Goal: Obtain resource: Download file/media

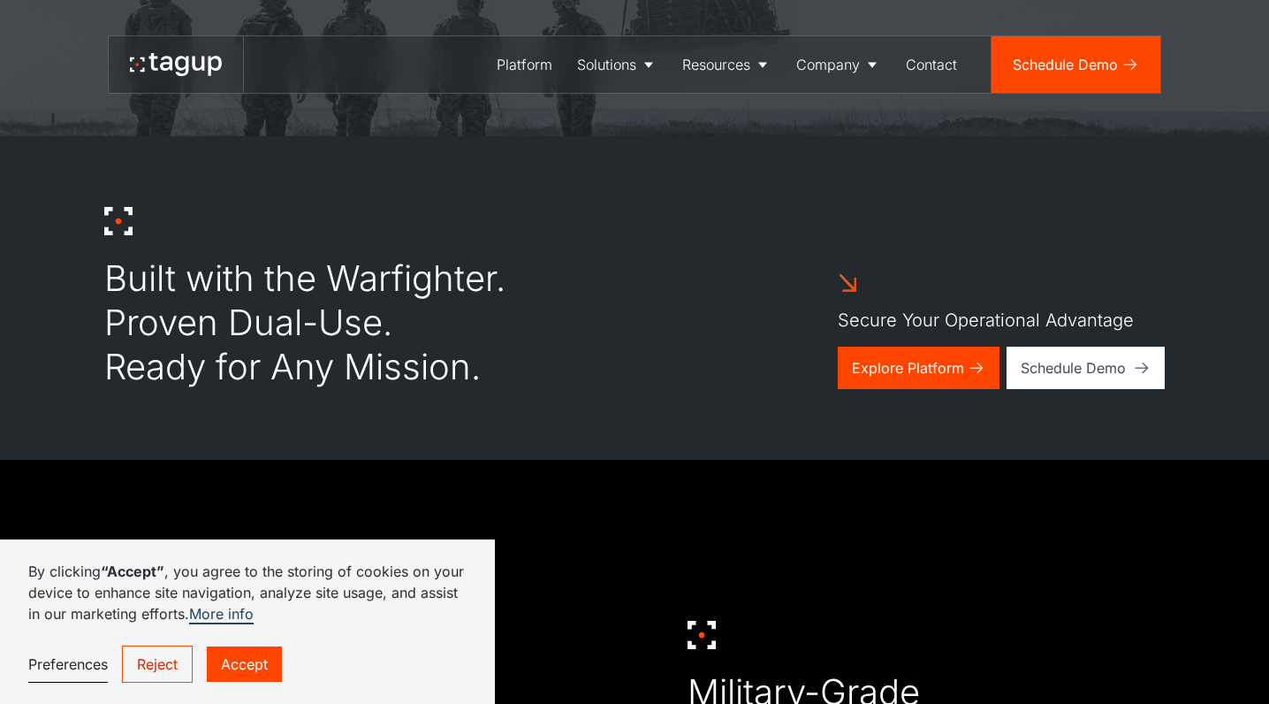
scroll to position [572, 0]
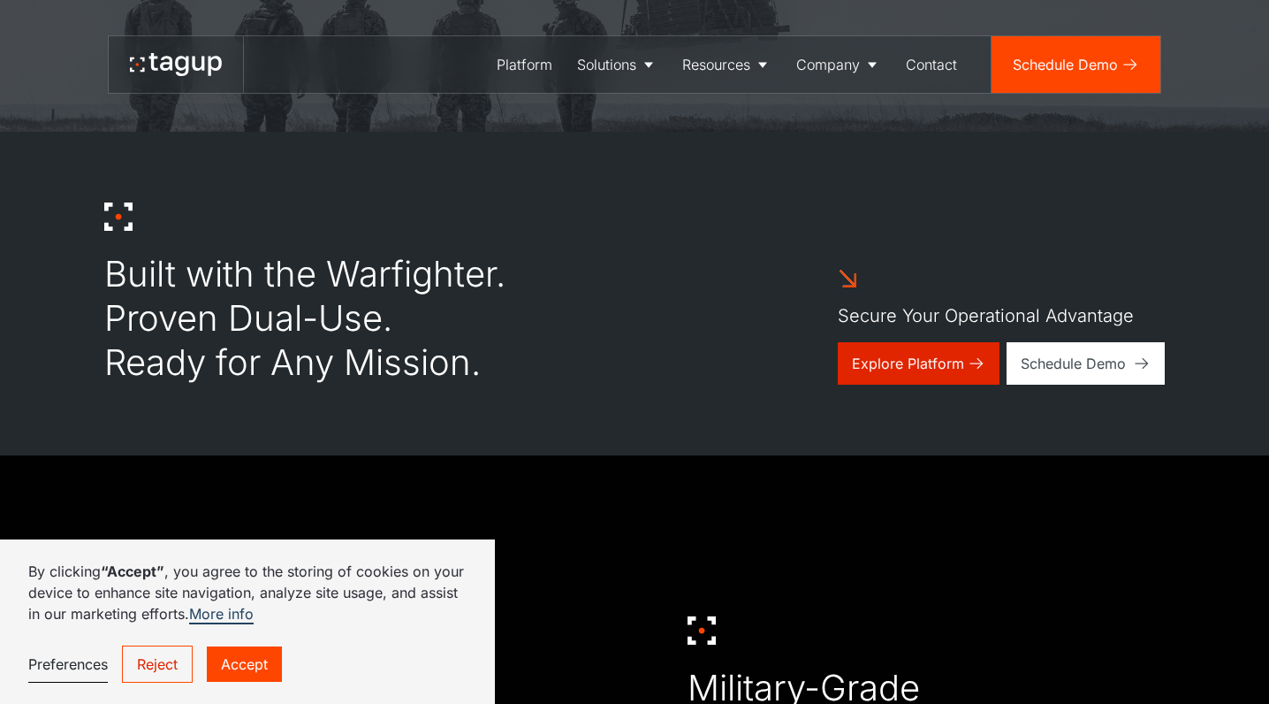
click at [886, 367] on div "Explore Platform" at bounding box center [908, 363] width 112 height 21
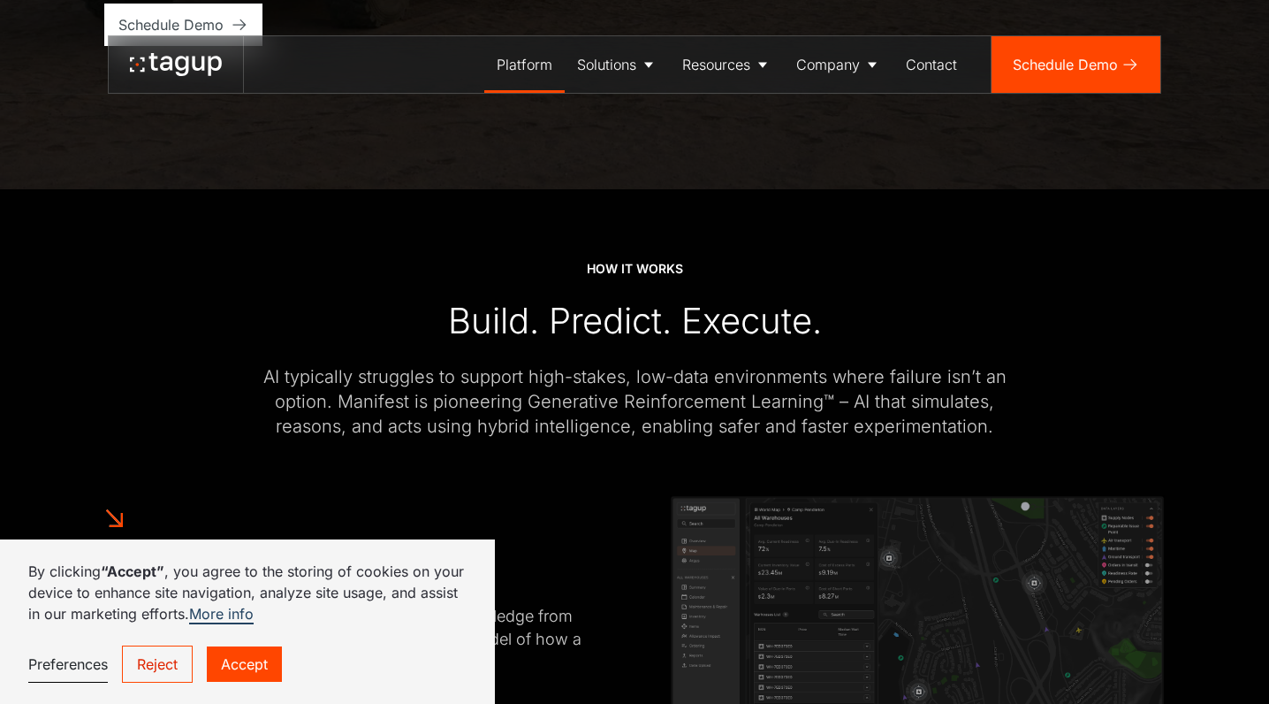
scroll to position [523, 0]
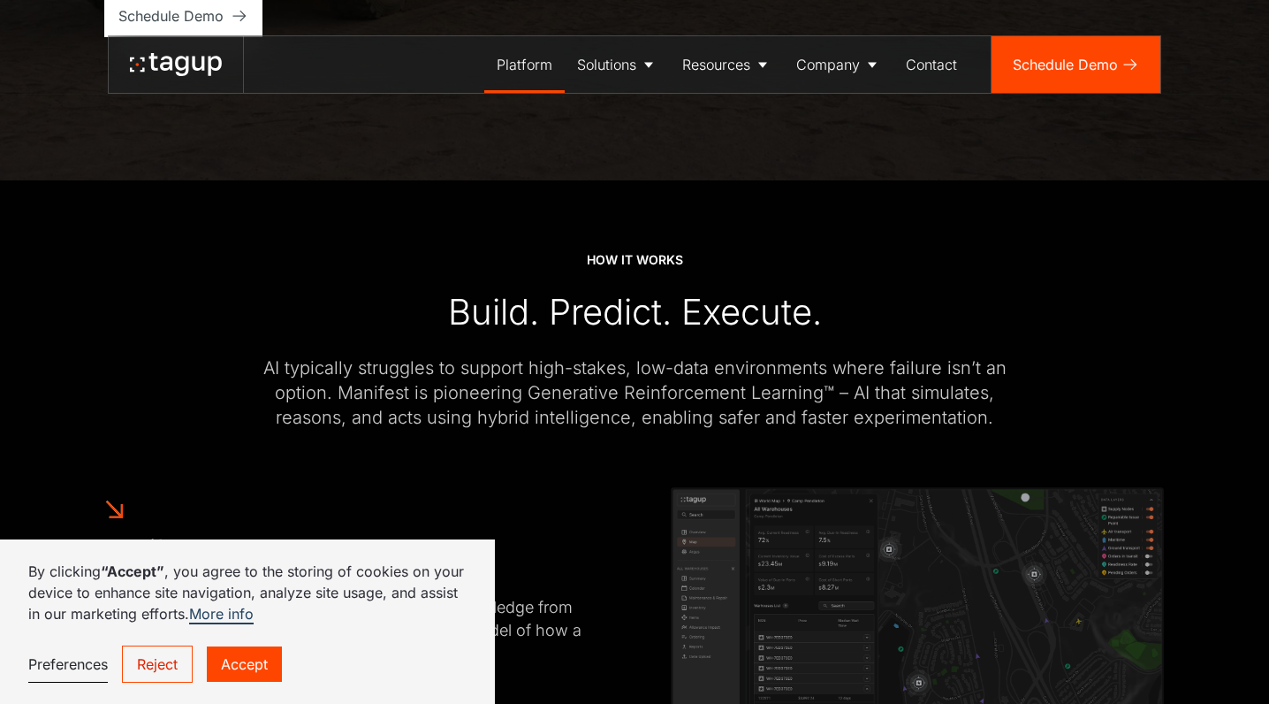
click at [168, 662] on link "Reject" at bounding box center [157, 663] width 71 height 37
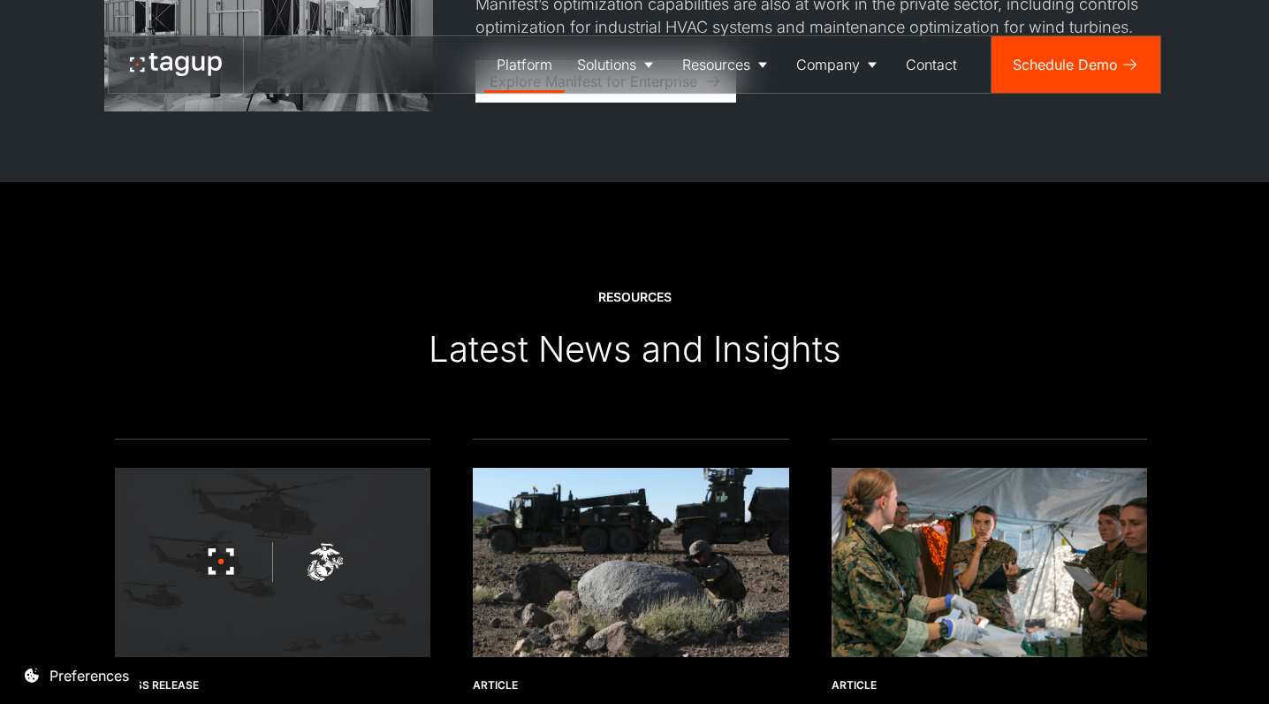
scroll to position [3820, 0]
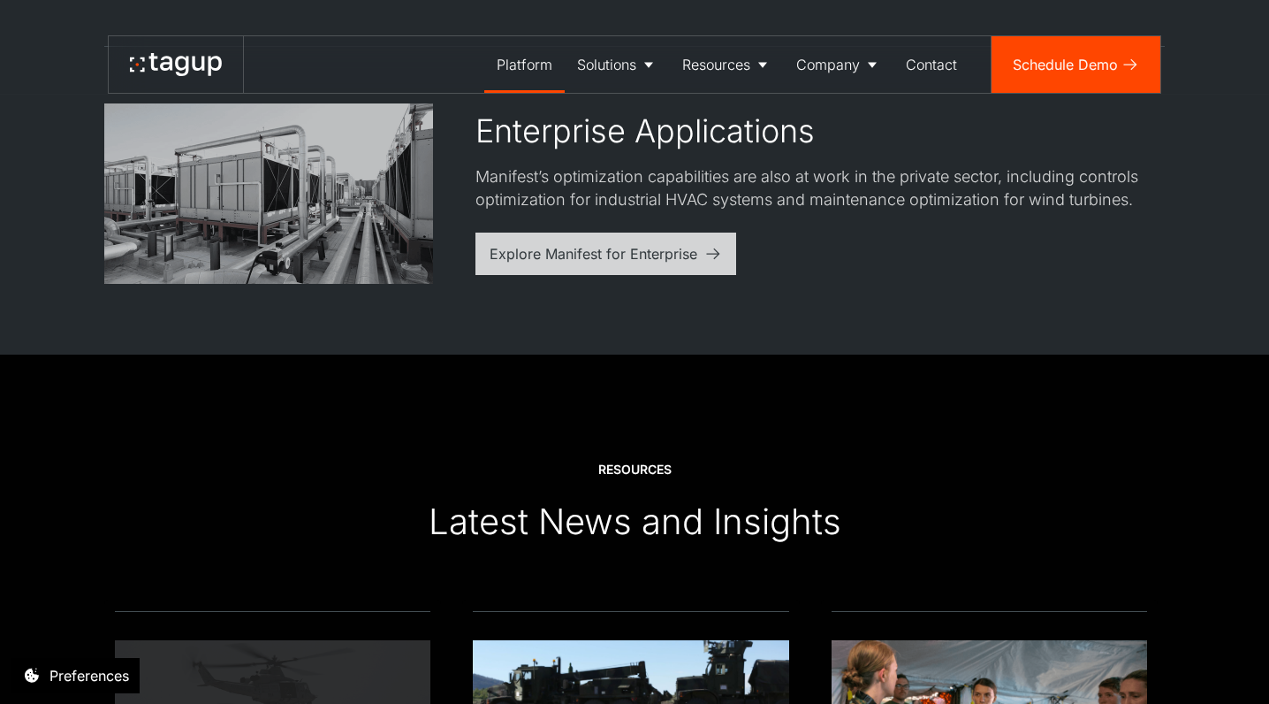
click at [594, 261] on link "Explore Manifest for Enterprise" at bounding box center [606, 253] width 261 height 42
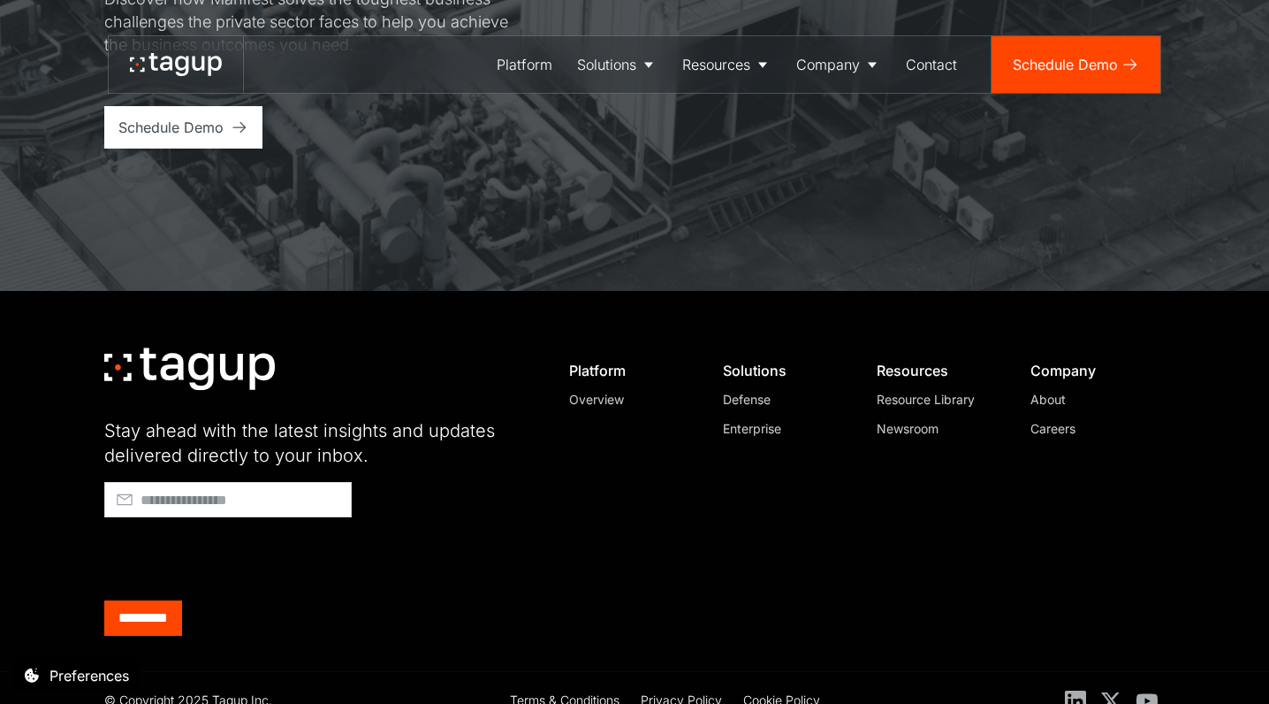
scroll to position [5400, 0]
click at [961, 391] on div "Resource Library" at bounding box center [937, 400] width 120 height 19
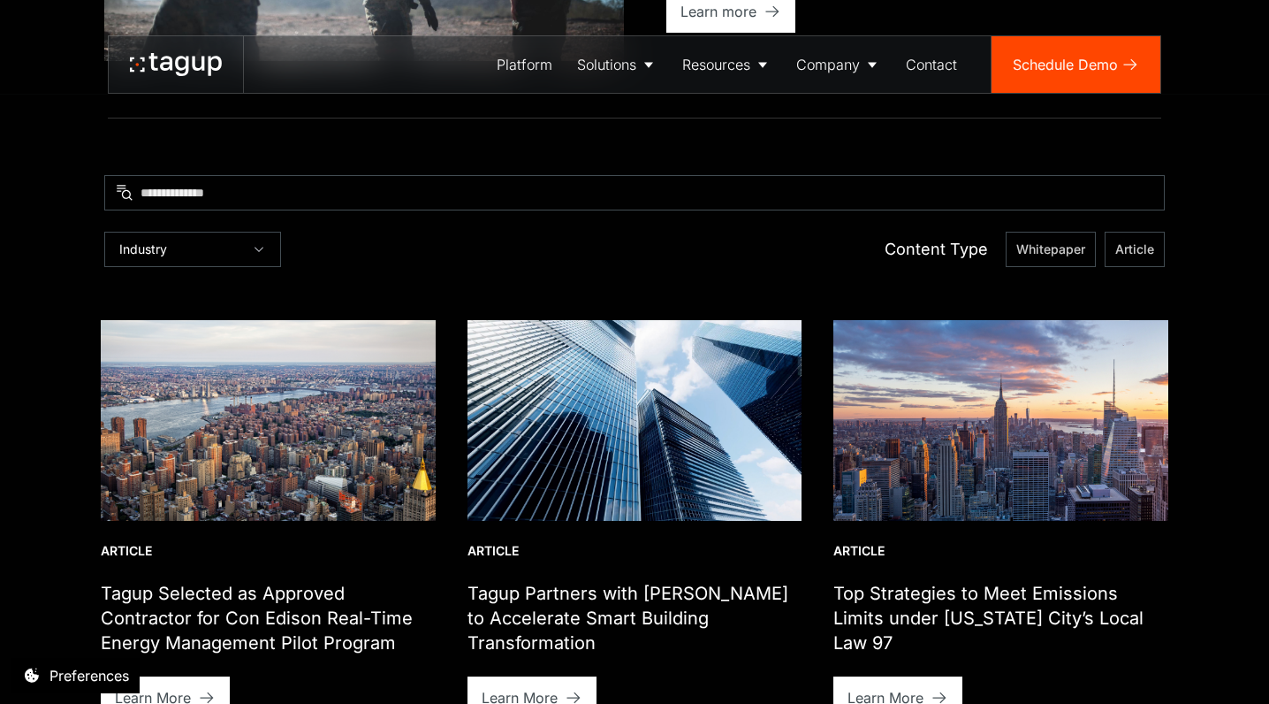
scroll to position [494, 0]
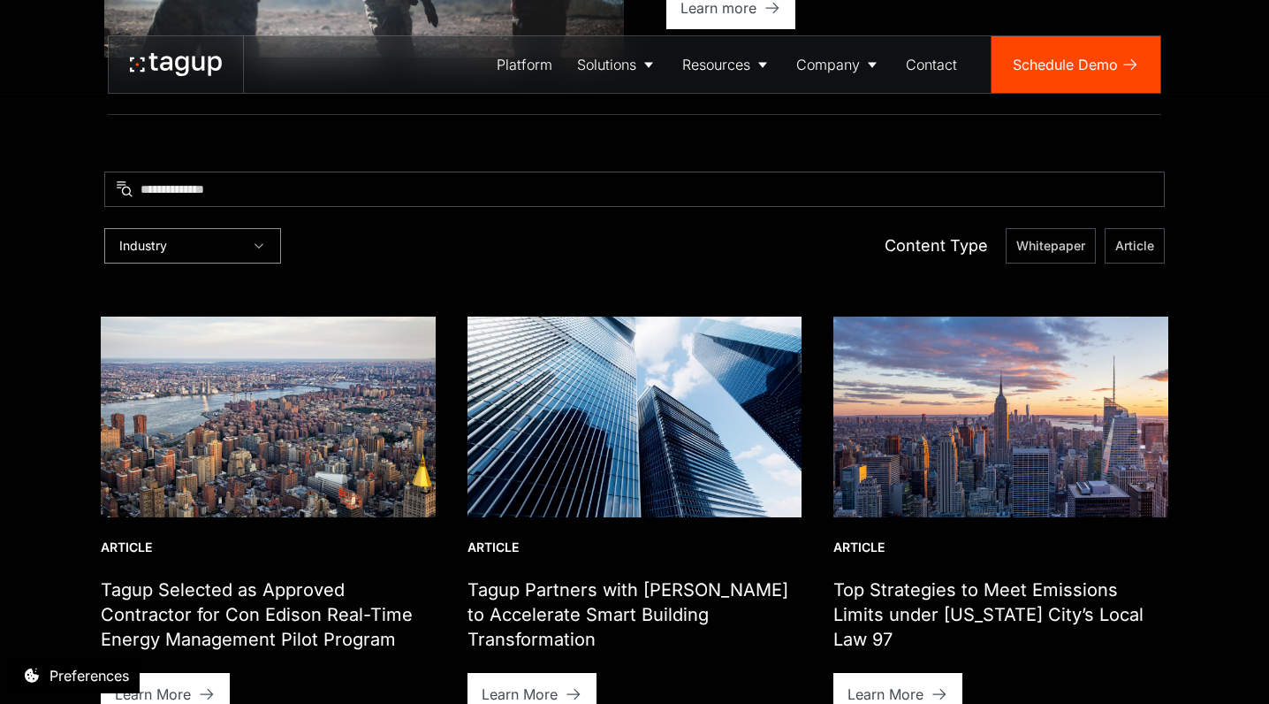
click at [238, 245] on div "Industry" at bounding box center [192, 245] width 177 height 35
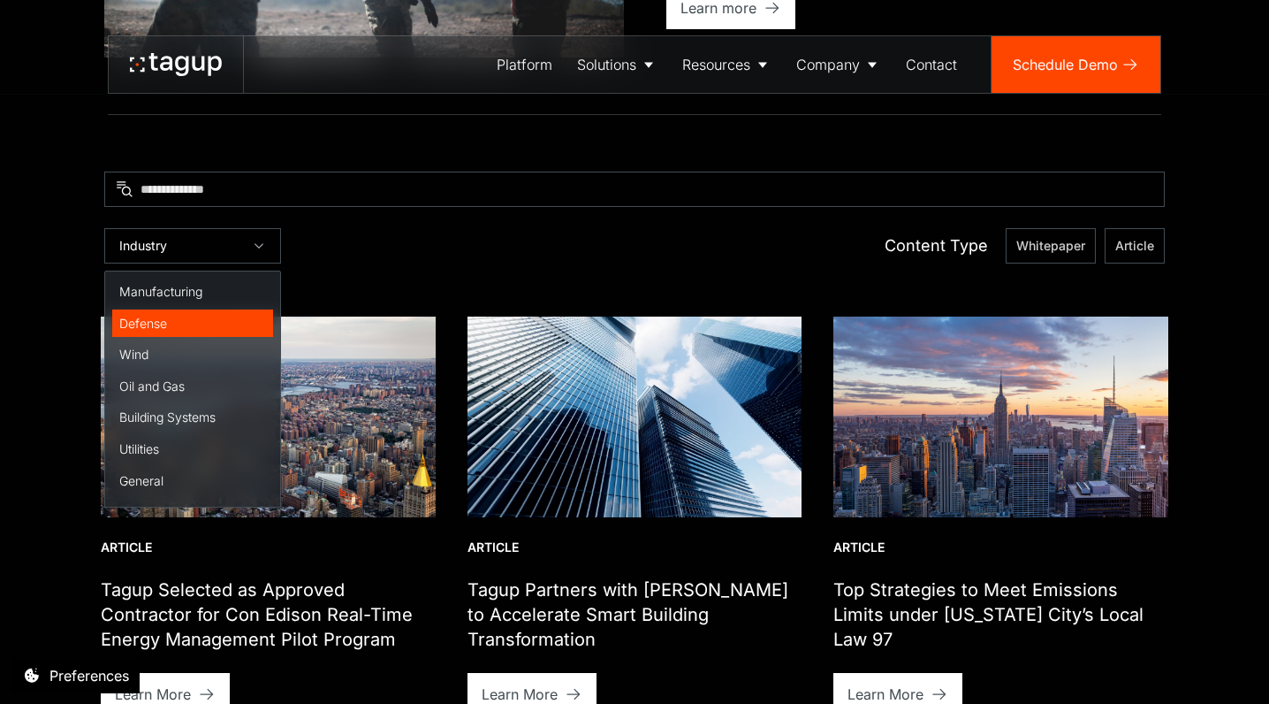
click at [166, 324] on div "Defense" at bounding box center [192, 324] width 147 height 18
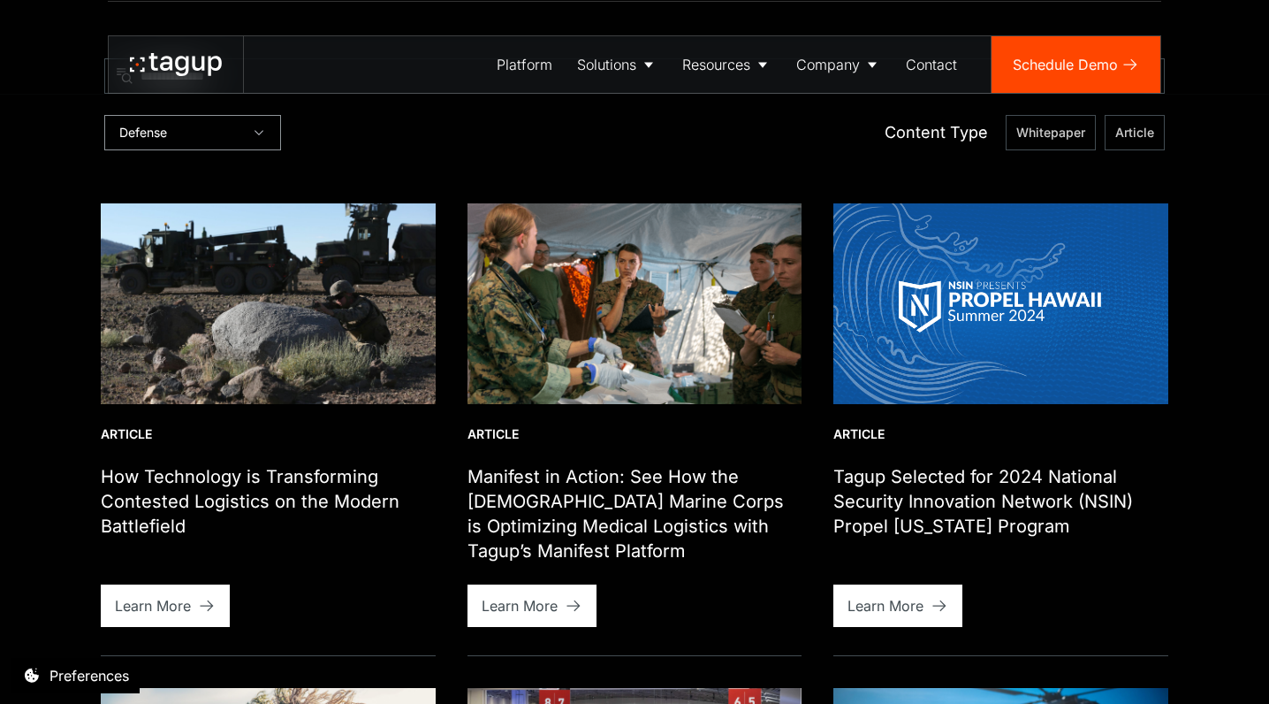
scroll to position [609, 0]
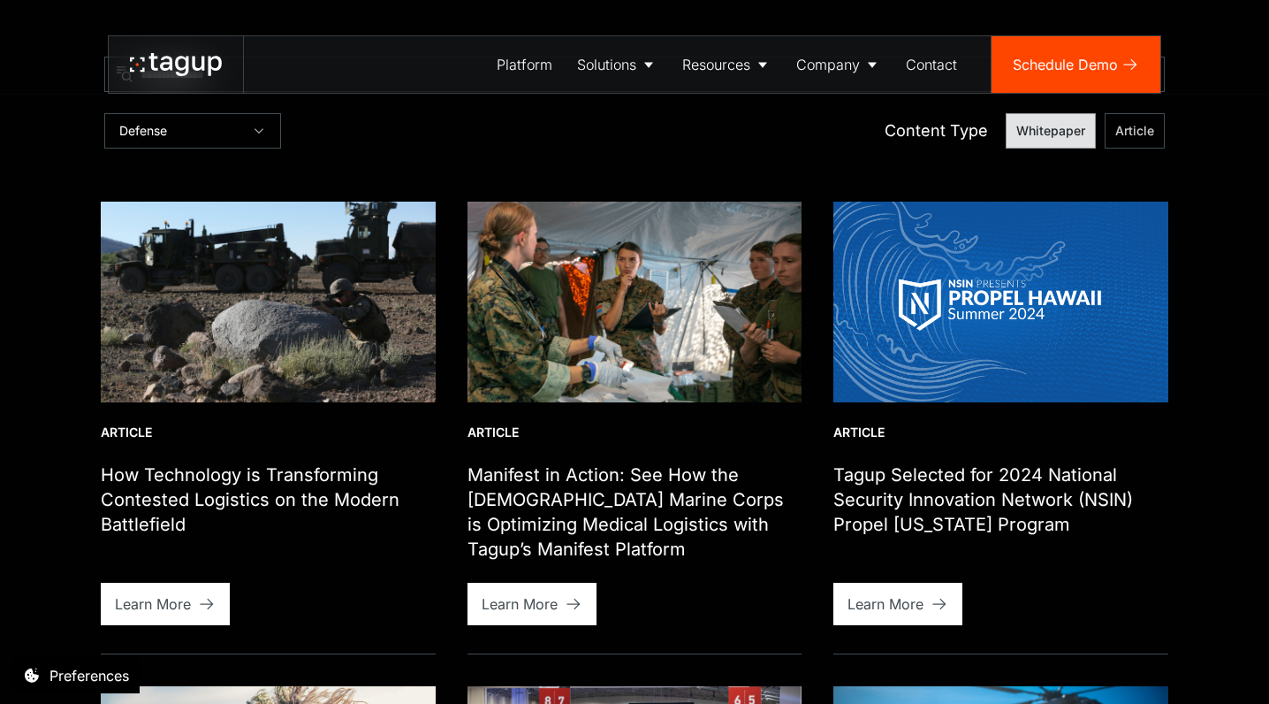
click at [1065, 134] on span "Whitepaper" at bounding box center [1051, 131] width 69 height 18
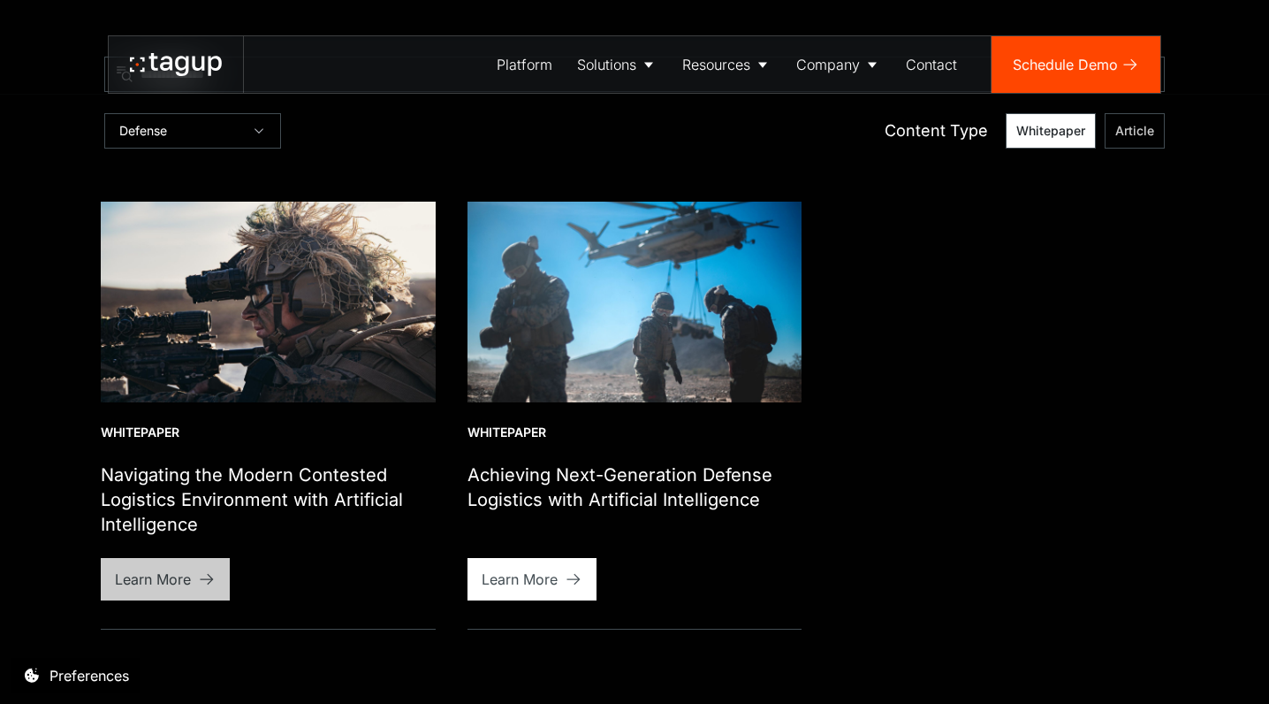
click at [201, 564] on link "Learn More" at bounding box center [165, 579] width 129 height 42
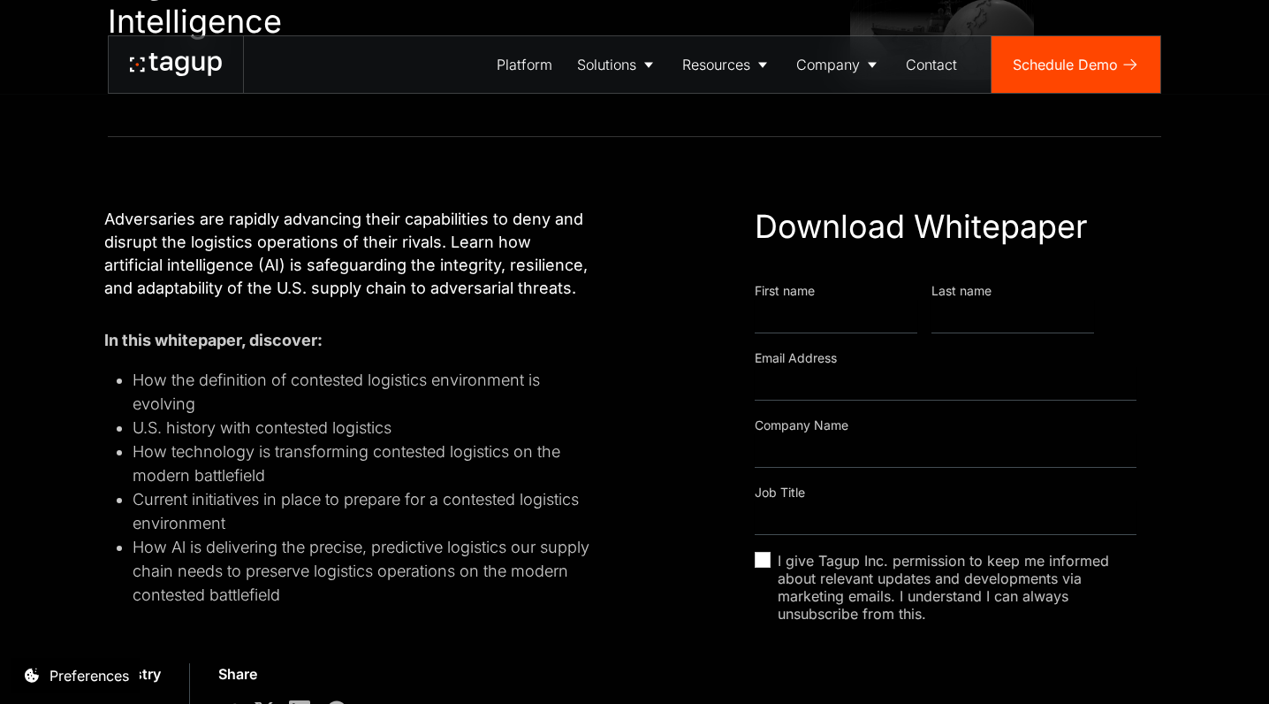
scroll to position [307, 0]
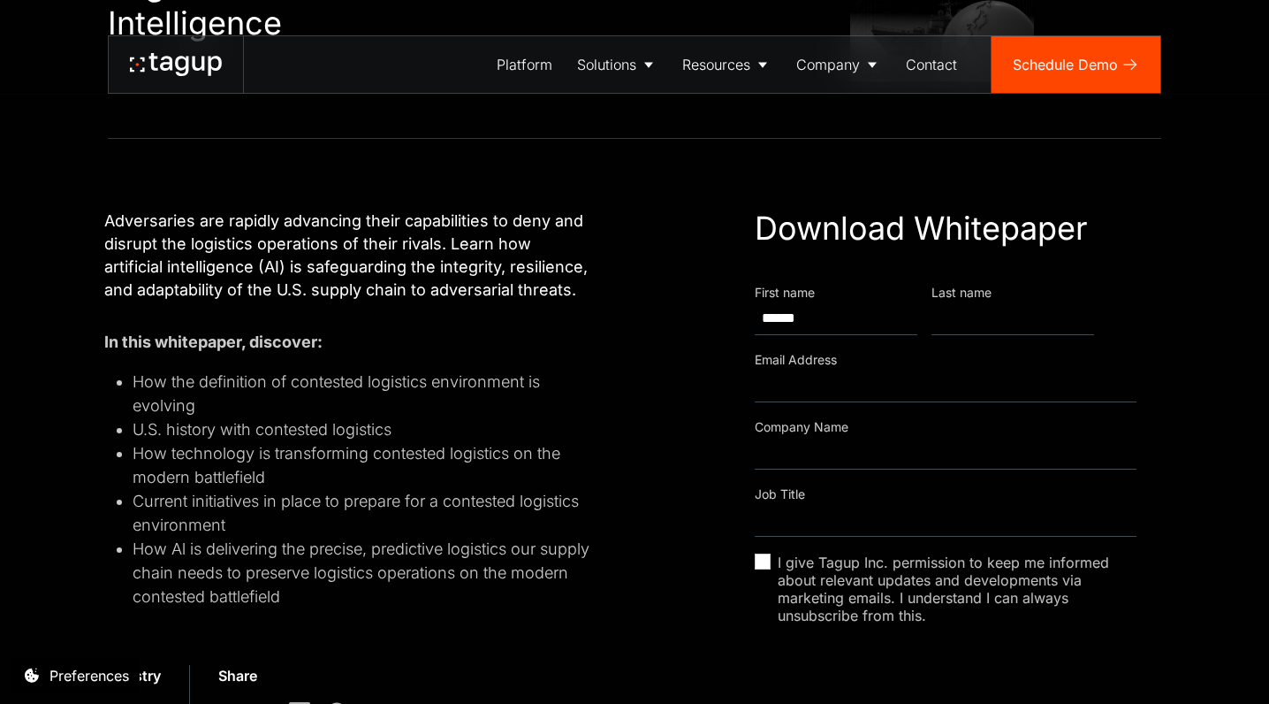
type input "*****"
type input "*******"
type input "**********"
type input "********"
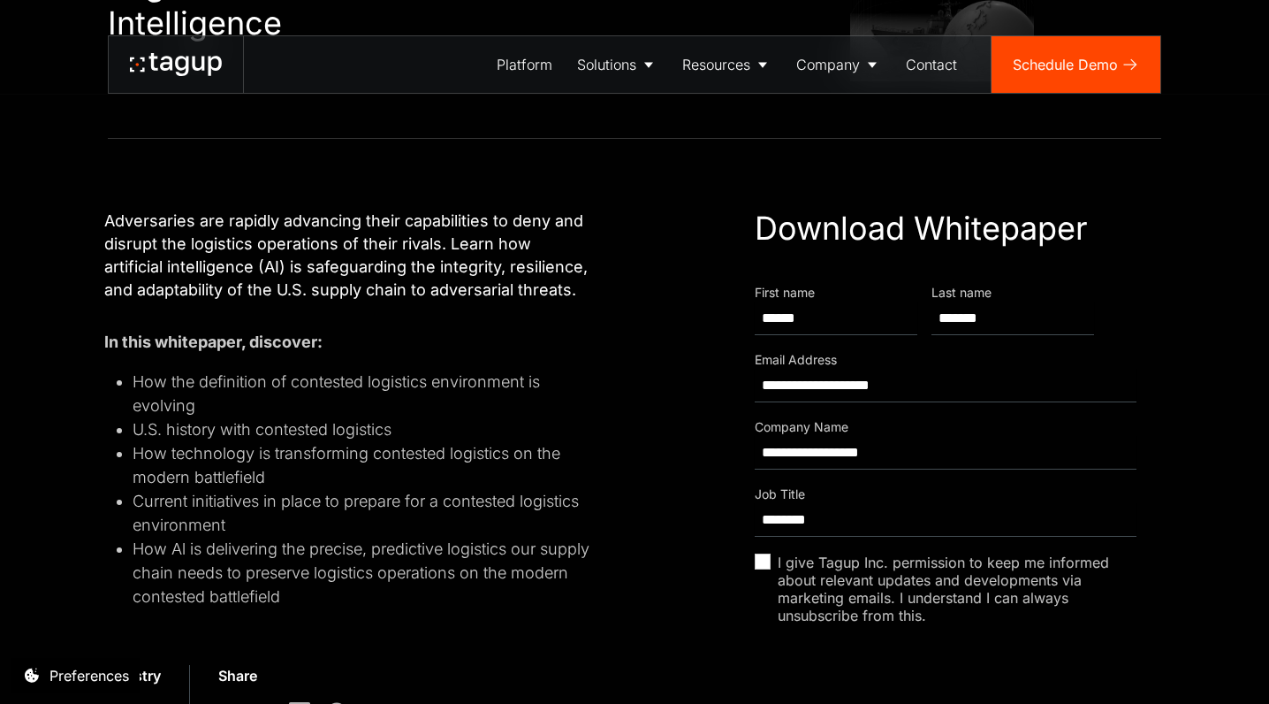
click at [763, 567] on div "Resource Download Whitepaper" at bounding box center [763, 561] width 16 height 16
click at [765, 566] on div "Resource Download Whitepaper" at bounding box center [763, 561] width 16 height 16
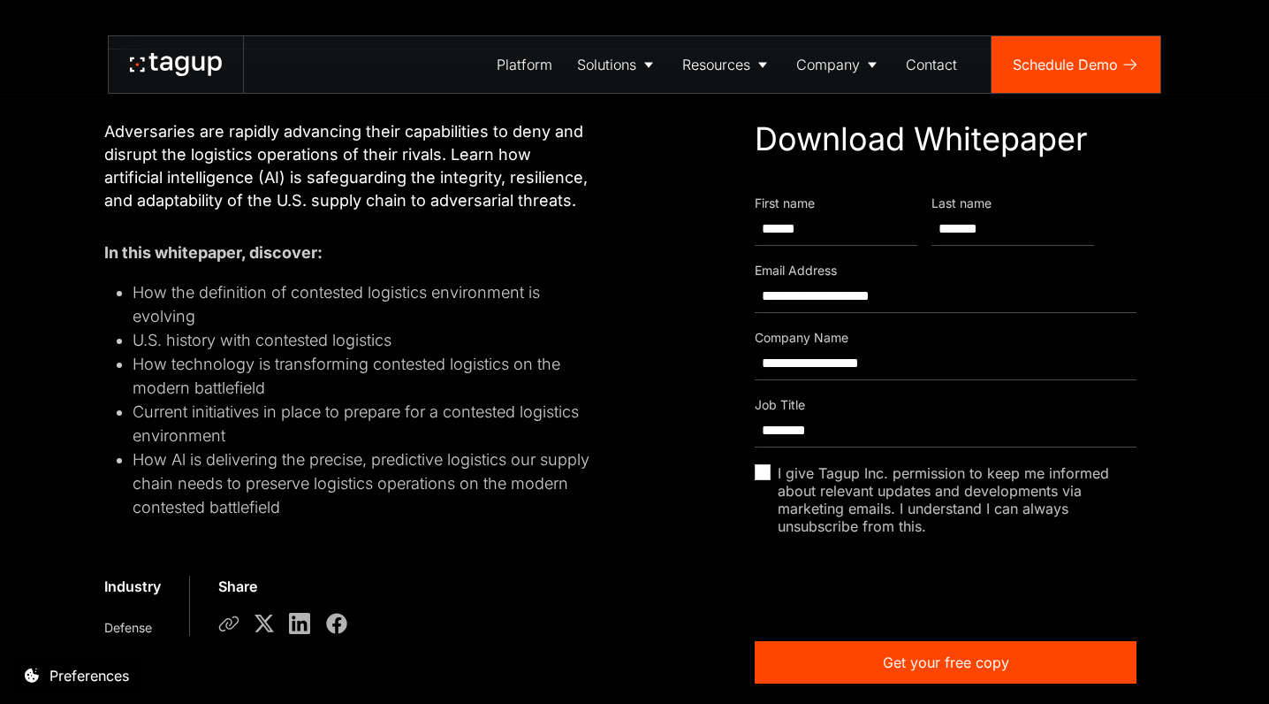
scroll to position [422, 0]
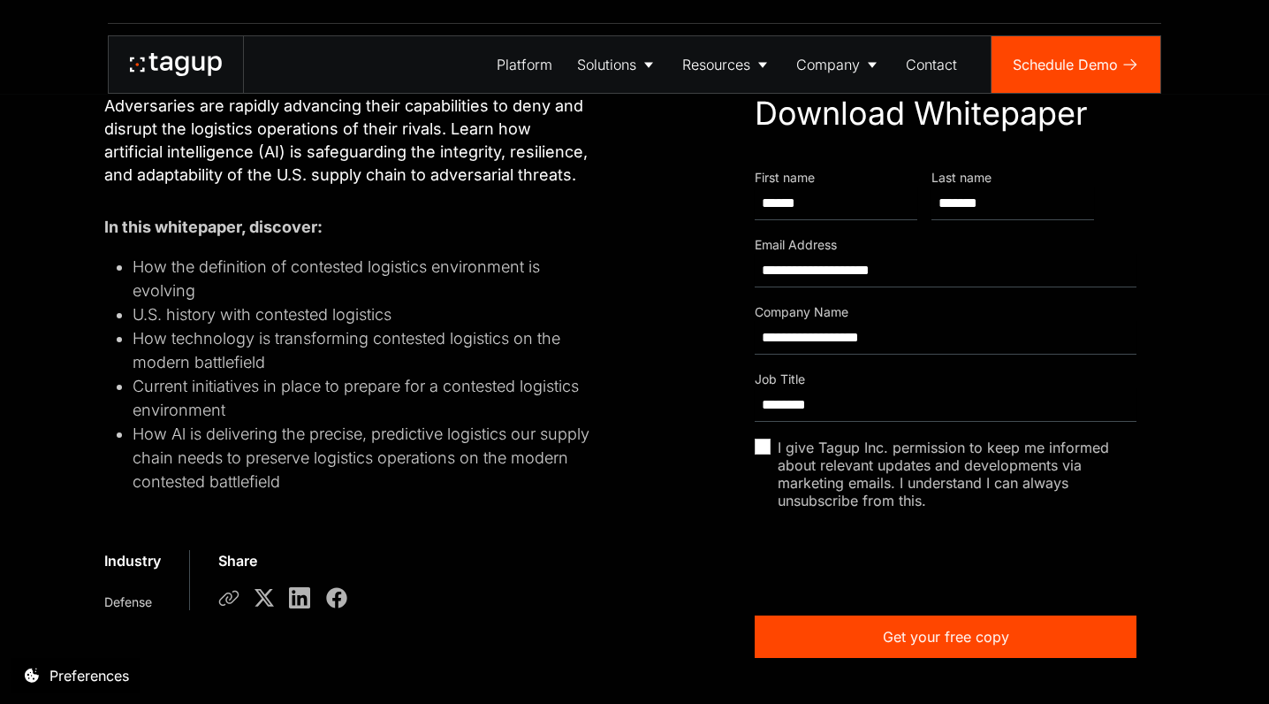
click at [762, 461] on label "I give Tagup Inc. permission to keep me informed about relevant updates and dev…" at bounding box center [946, 481] width 382 height 87
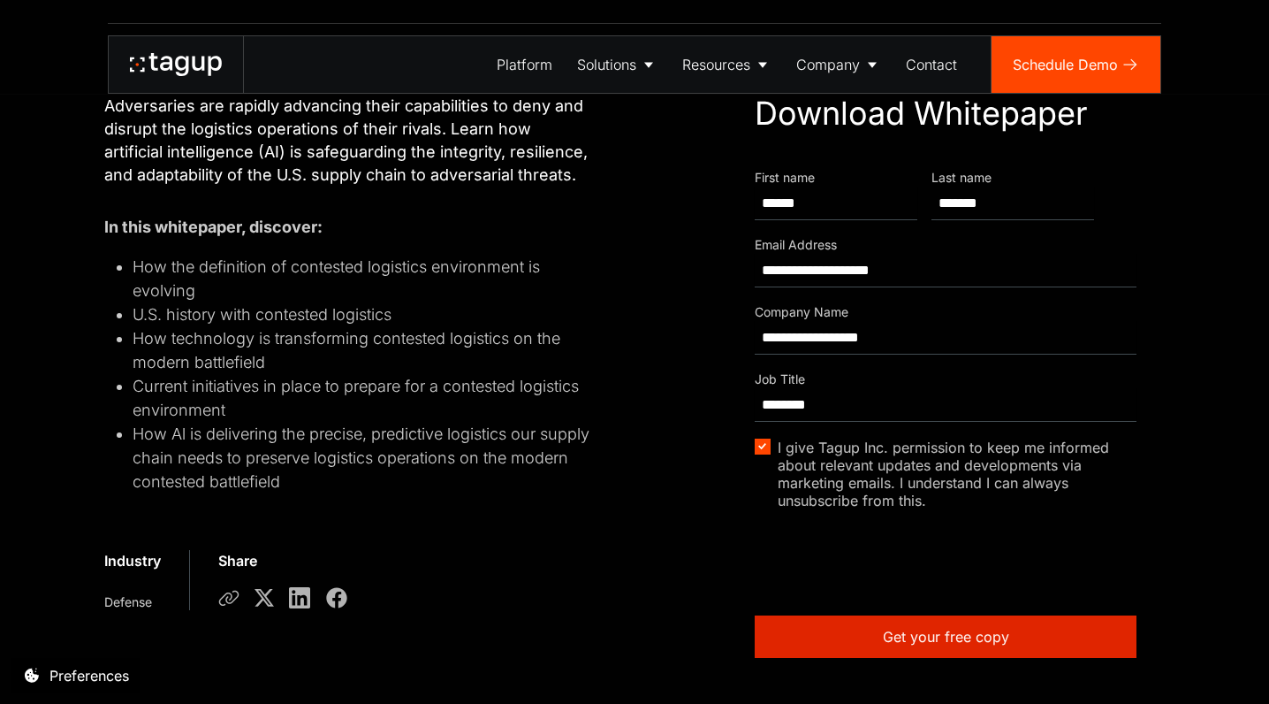
click at [869, 645] on link "Get your free copy" at bounding box center [946, 636] width 382 height 42
